Goal: Transaction & Acquisition: Book appointment/travel/reservation

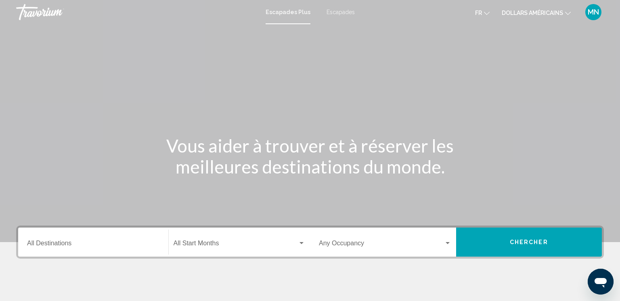
click at [160, 239] on div "Destination All Destinations" at bounding box center [93, 242] width 142 height 25
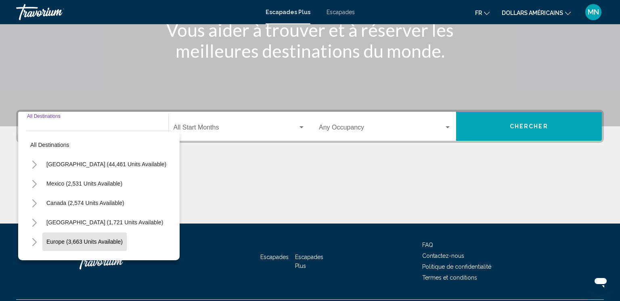
scroll to position [137, 0]
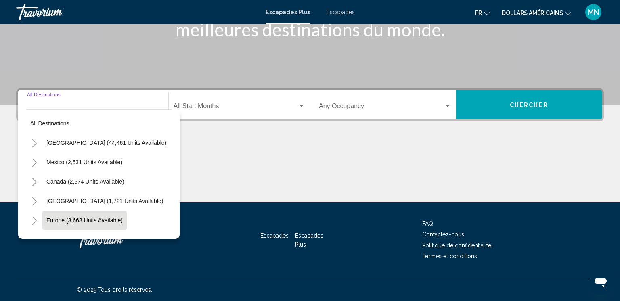
click at [50, 224] on button "Europe (3,663 units available)" at bounding box center [84, 220] width 84 height 19
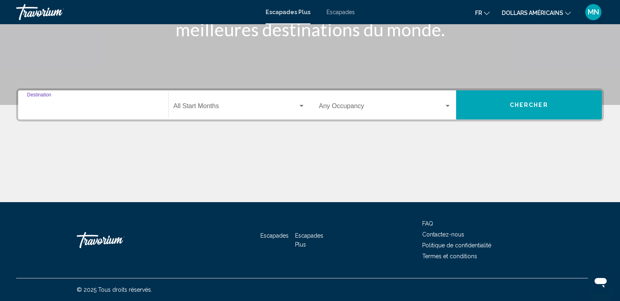
type input "**********"
click at [332, 109] on span "Widget de recherche" at bounding box center [381, 107] width 125 height 7
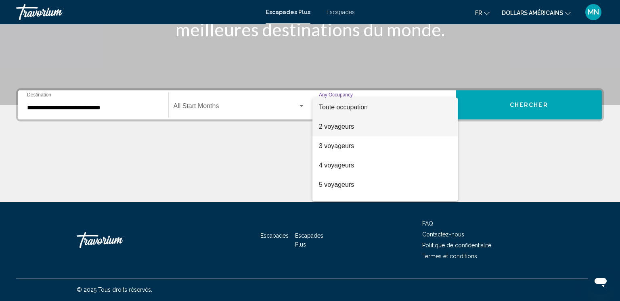
click at [328, 126] on font "2 voyageurs" at bounding box center [336, 126] width 35 height 7
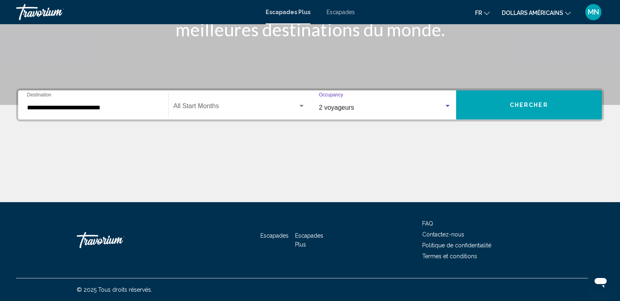
click at [254, 112] on div "Start Month All Start Months" at bounding box center [240, 104] width 132 height 25
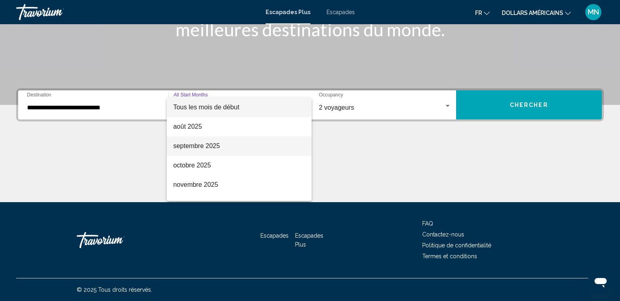
click at [205, 146] on font "septembre 2025" at bounding box center [196, 146] width 47 height 7
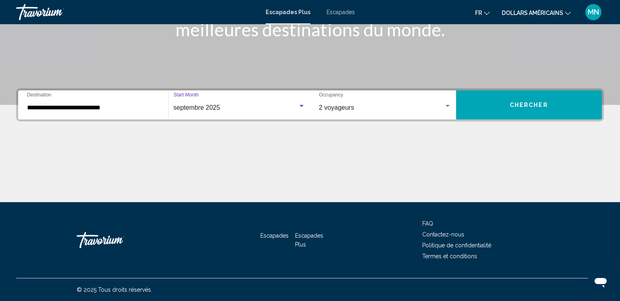
click at [238, 113] on div "septembre 2025 Start Month All Start Months" at bounding box center [240, 104] width 132 height 25
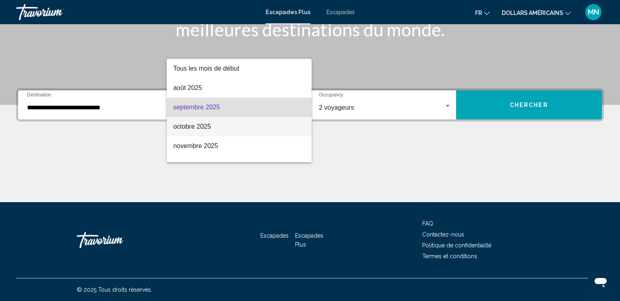
click at [209, 132] on span "octobre 2025" at bounding box center [239, 126] width 132 height 19
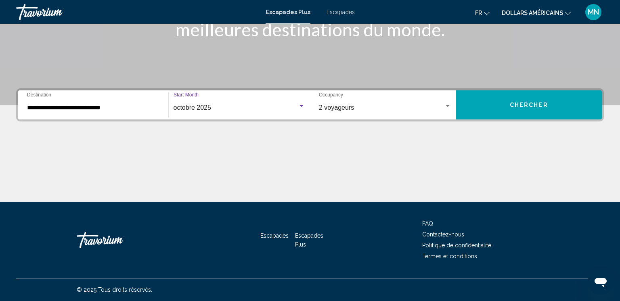
click at [510, 110] on button "Chercher" at bounding box center [529, 104] width 146 height 29
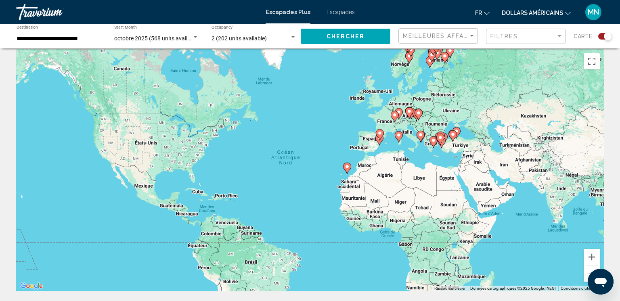
scroll to position [6, 0]
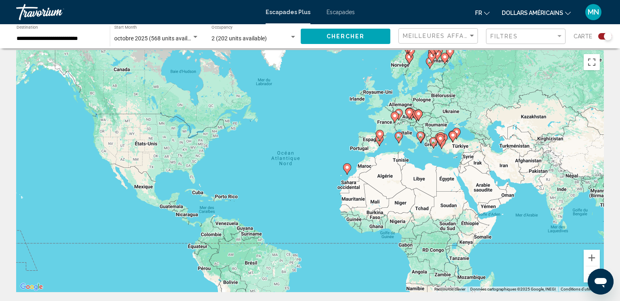
click at [391, 120] on gmp-advanced-marker "Contenu principal" at bounding box center [395, 117] width 8 height 12
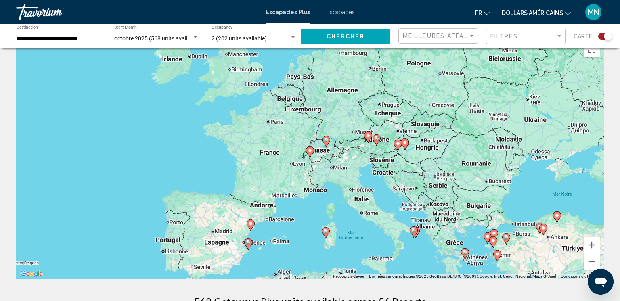
scroll to position [0, 0]
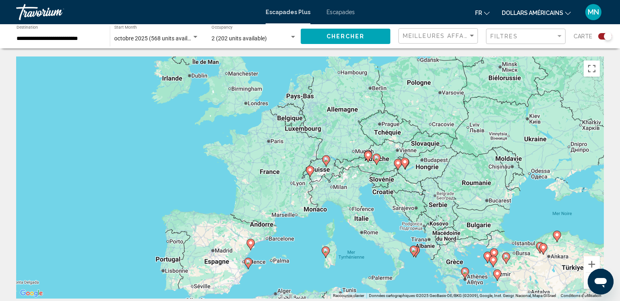
click at [377, 163] on icon "Contenu principal" at bounding box center [377, 159] width 8 height 11
type input "**********"
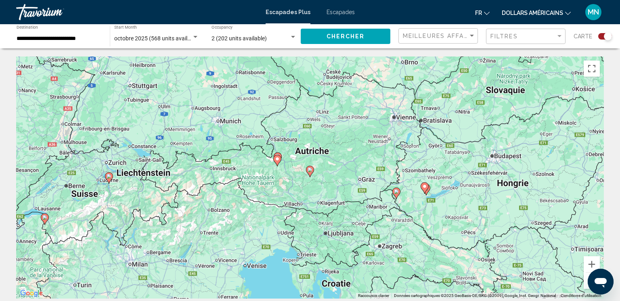
click at [308, 175] on gmp-advanced-marker "Contenu principal" at bounding box center [310, 172] width 8 height 12
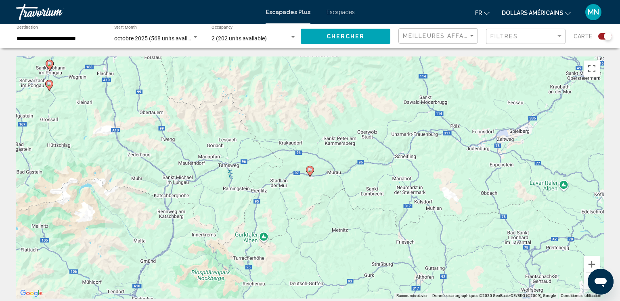
click at [310, 170] on image "Contenu principal" at bounding box center [310, 170] width 5 height 5
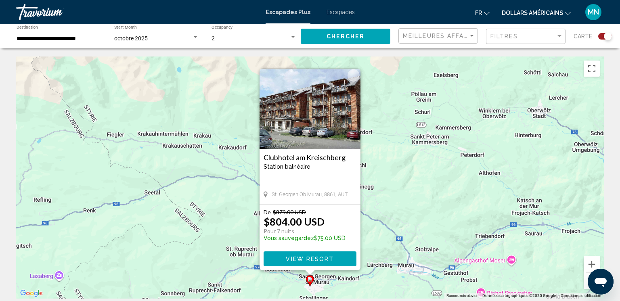
click at [328, 108] on img "Contenu principal" at bounding box center [310, 109] width 101 height 81
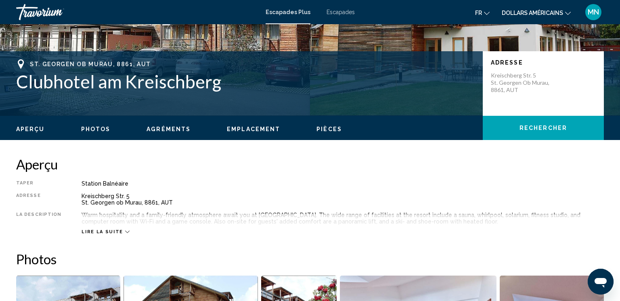
scroll to position [156, 0]
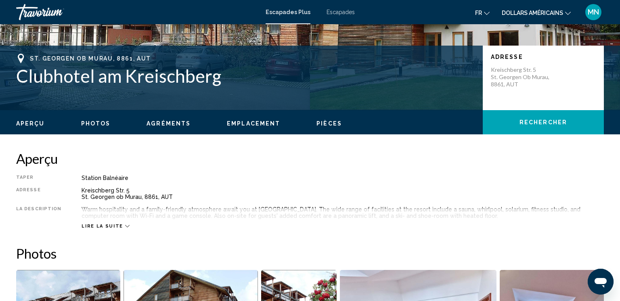
click at [556, 14] on font "dollars américains" at bounding box center [532, 13] width 61 height 6
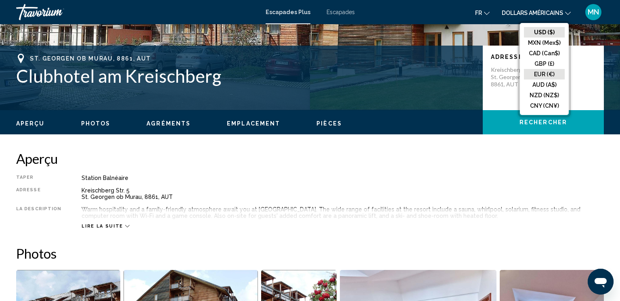
click at [542, 73] on button "EUR (€)" at bounding box center [544, 74] width 41 height 10
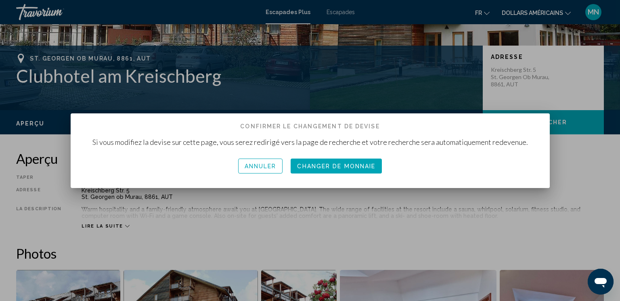
scroll to position [0, 0]
click at [327, 166] on font "Changeur de monnaie" at bounding box center [336, 166] width 83 height 6
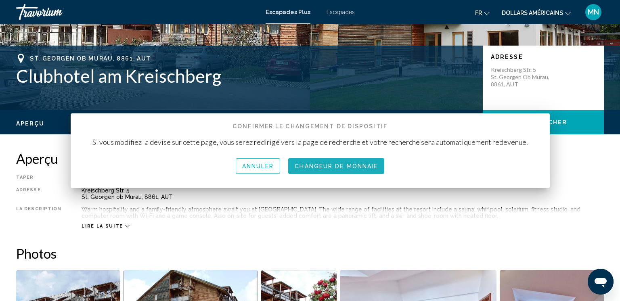
scroll to position [156, 0]
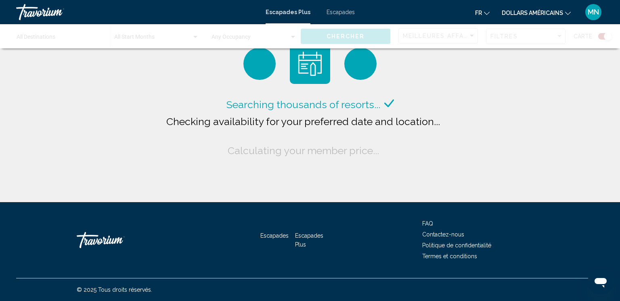
click at [534, 63] on div "Searching thousands of resorts... Checking availability for your preferred date…" at bounding box center [310, 101] width 620 height 202
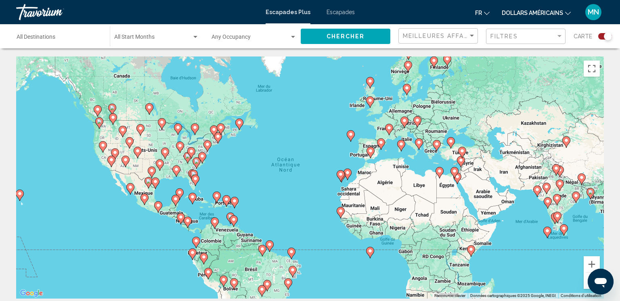
click at [412, 123] on div "Pour activer le glissement avec le clavier, appuyez sur Alt+Entrée. Une fois ce…" at bounding box center [310, 178] width 588 height 242
click at [415, 123] on icon "Contenu principal" at bounding box center [417, 122] width 7 height 10
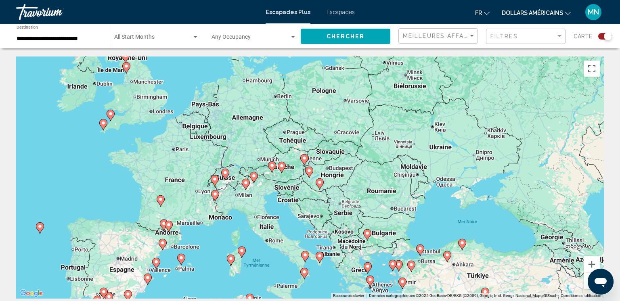
click at [279, 168] on icon "Contenu principal" at bounding box center [281, 167] width 7 height 10
type input "**********"
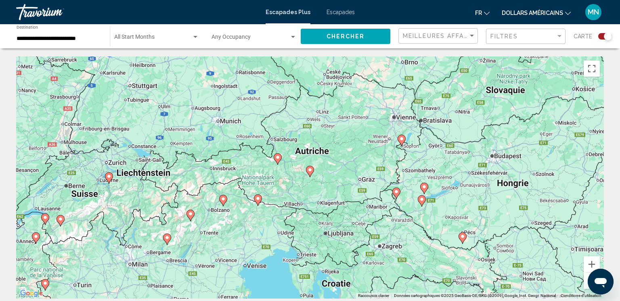
click at [275, 159] on icon "Contenu principal" at bounding box center [278, 158] width 8 height 11
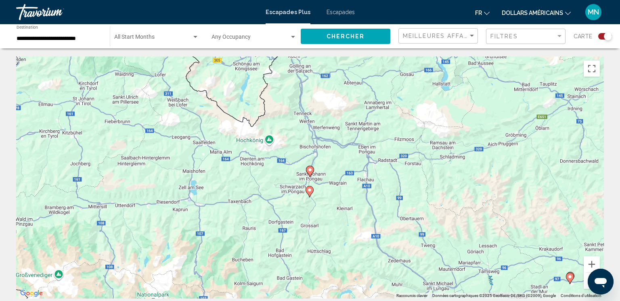
click at [309, 176] on gmp-advanced-marker "Contenu principal" at bounding box center [310, 172] width 8 height 12
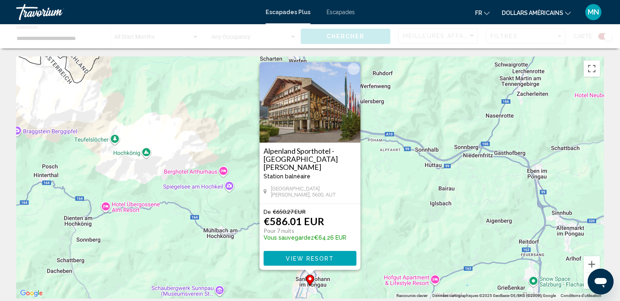
click at [303, 137] on img "Contenu principal" at bounding box center [310, 102] width 101 height 81
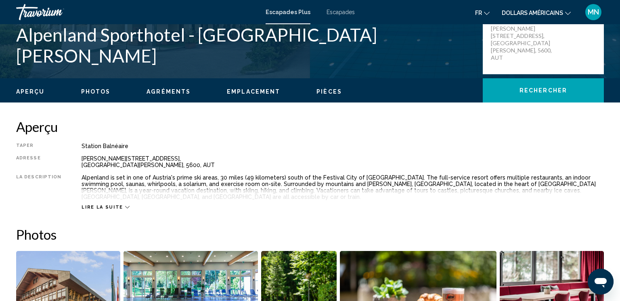
scroll to position [195, 0]
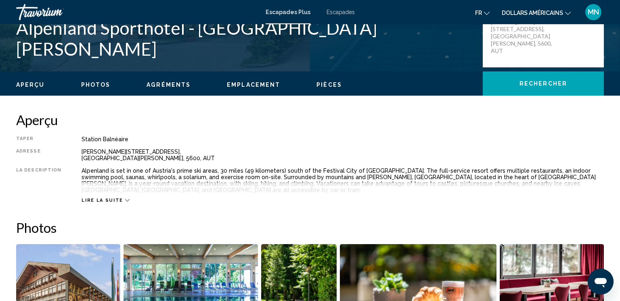
click at [557, 12] on font "dollars américains" at bounding box center [532, 13] width 61 height 6
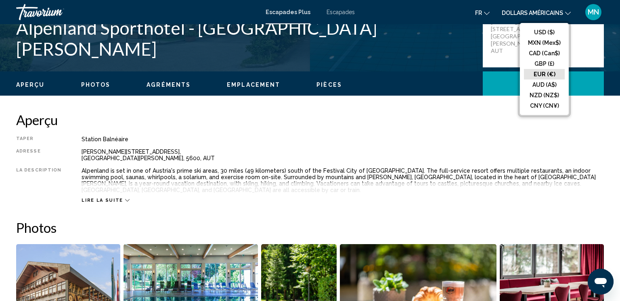
click at [555, 71] on button "EUR (€)" at bounding box center [544, 74] width 41 height 10
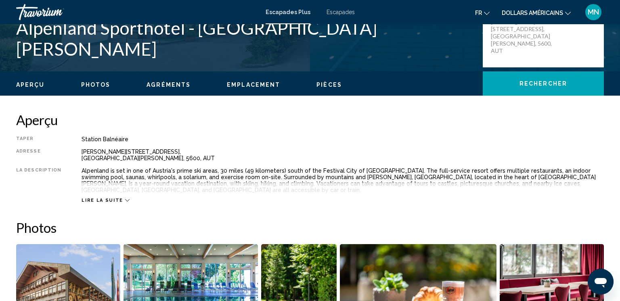
click at [546, 12] on font "dollars américains" at bounding box center [532, 13] width 61 height 6
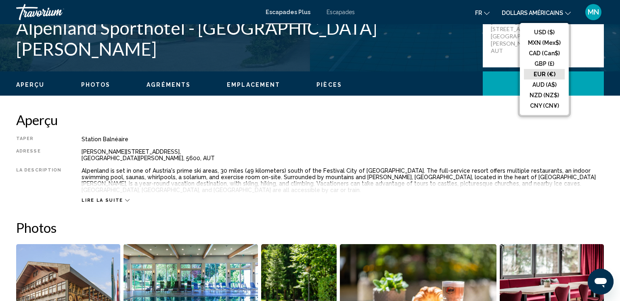
click at [530, 76] on button "EUR (€)" at bounding box center [544, 74] width 41 height 10
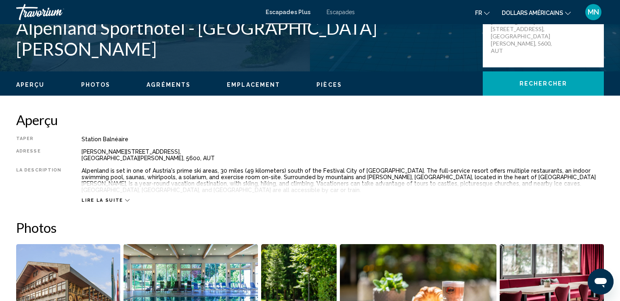
click at [125, 198] on icon "Contenu principal" at bounding box center [127, 200] width 4 height 4
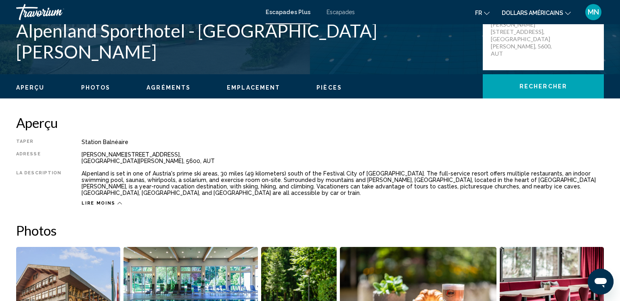
scroll to position [187, 0]
